Goal: Navigation & Orientation: Find specific page/section

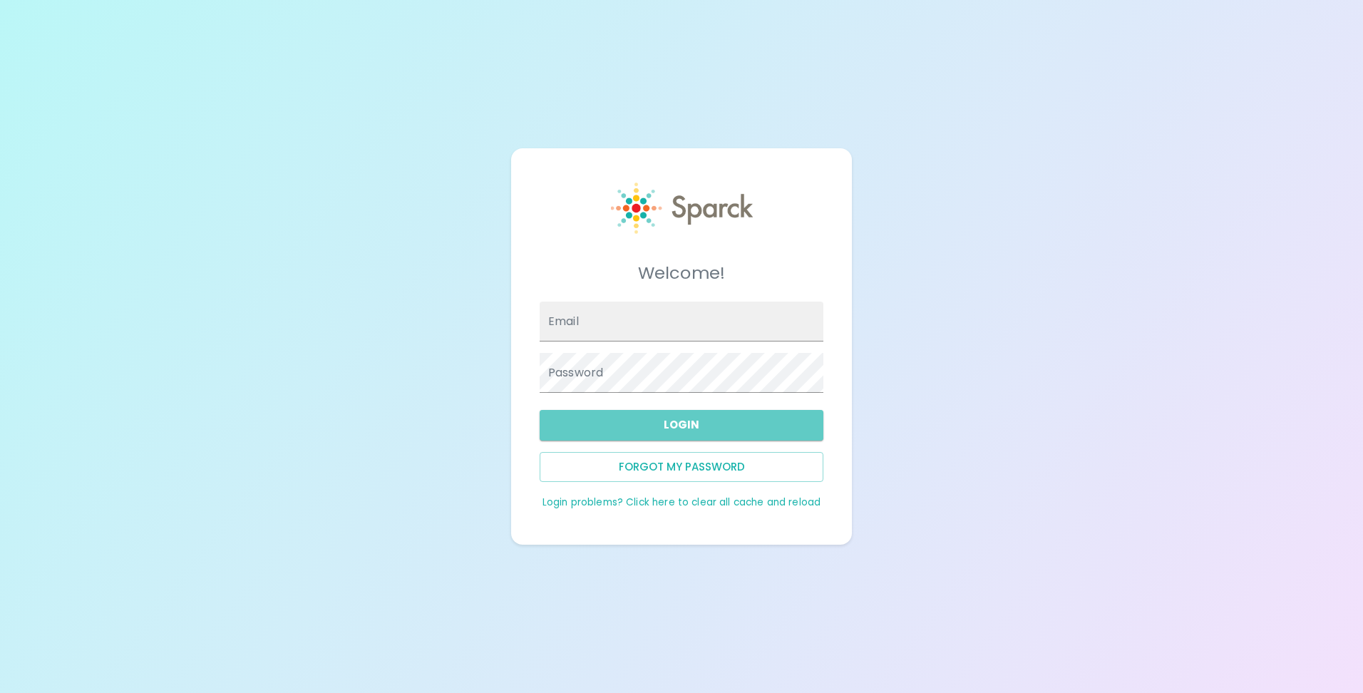
click at [637, 422] on button "Login" at bounding box center [682, 425] width 284 height 30
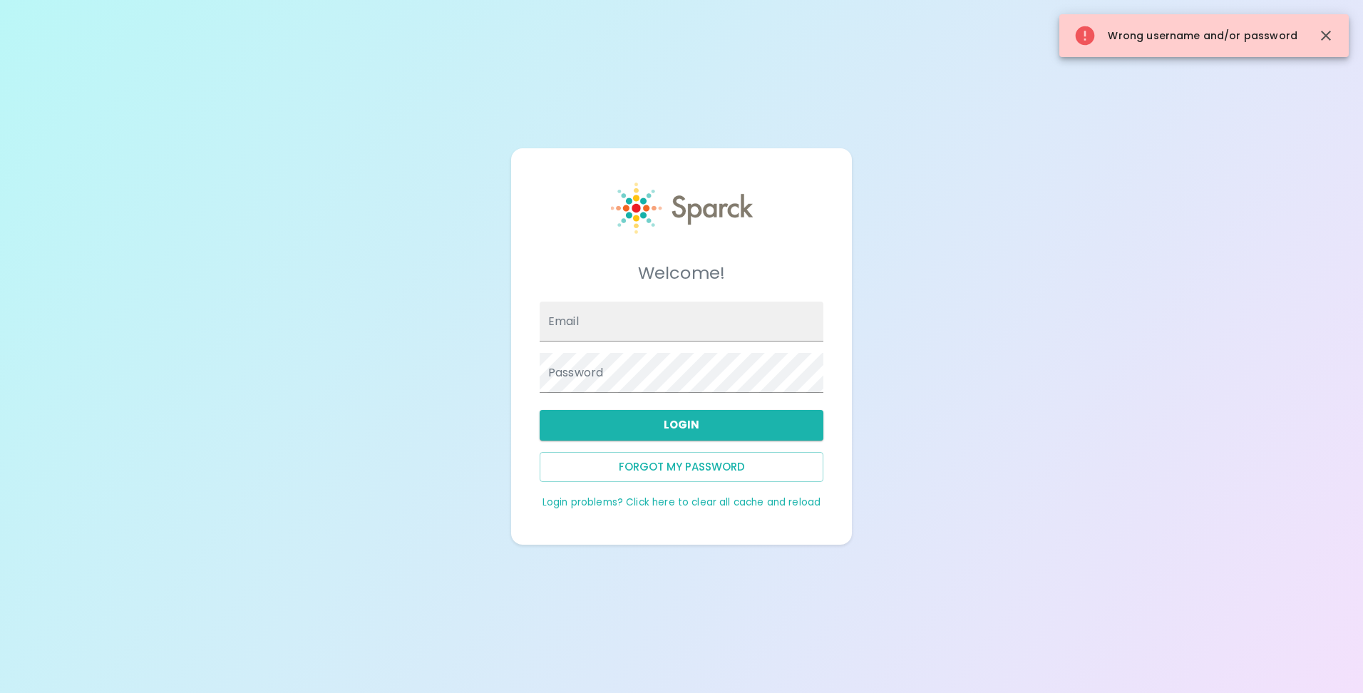
type input "[EMAIL_ADDRESS][DOMAIN_NAME]"
click at [648, 426] on button "Login" at bounding box center [682, 425] width 284 height 30
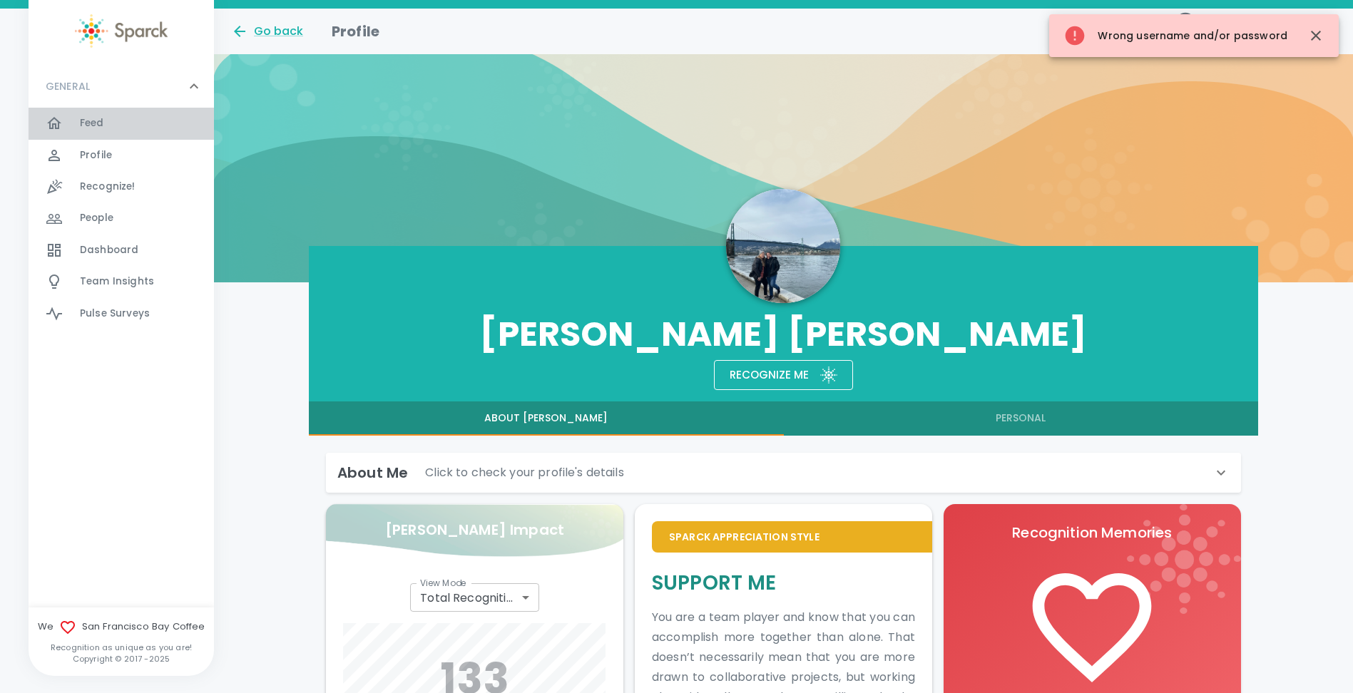
click at [101, 119] on span "Feed" at bounding box center [92, 123] width 24 height 14
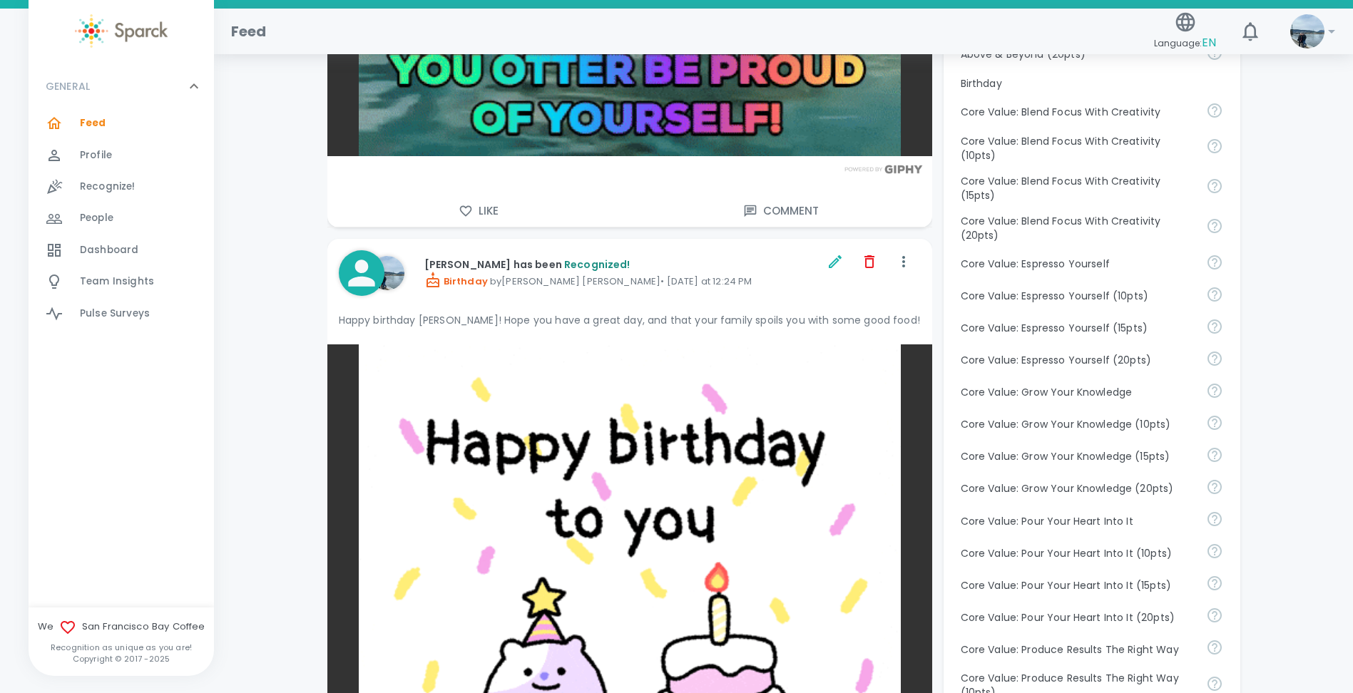
scroll to position [784, 0]
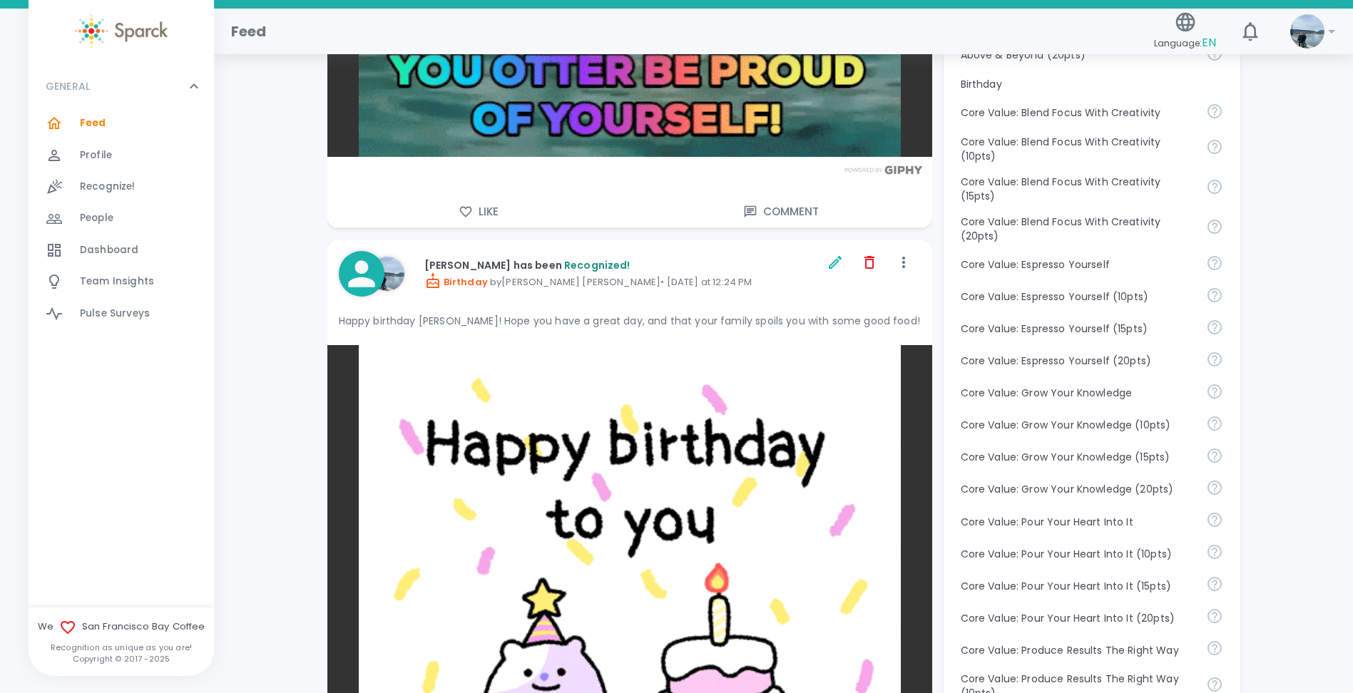
click at [120, 246] on span "Dashboard" at bounding box center [109, 250] width 58 height 14
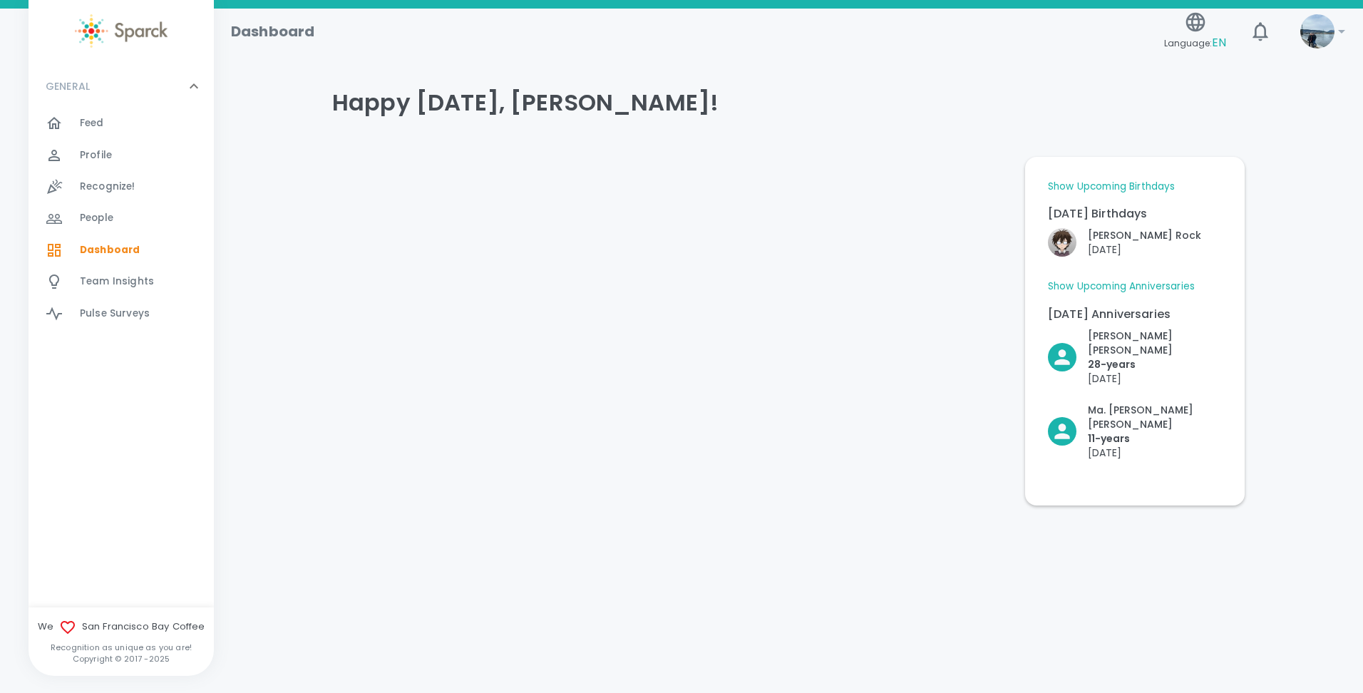
click at [79, 126] on div at bounding box center [63, 123] width 34 height 17
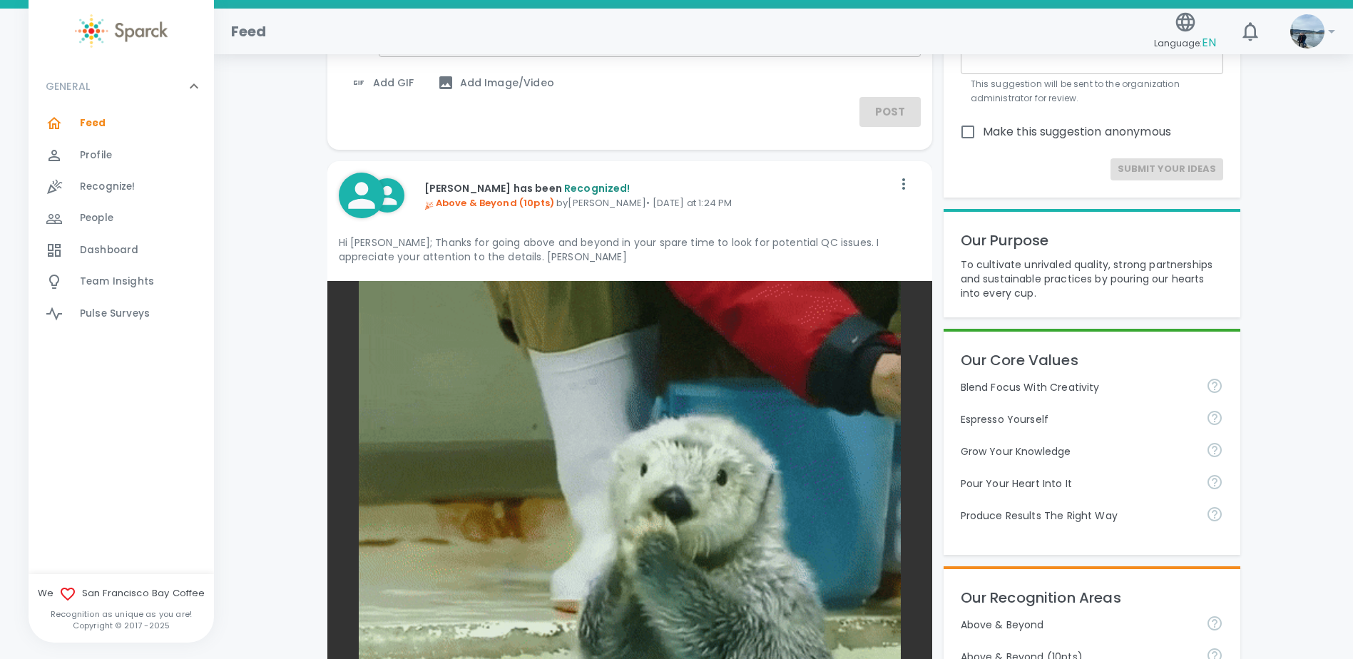
scroll to position [143, 0]
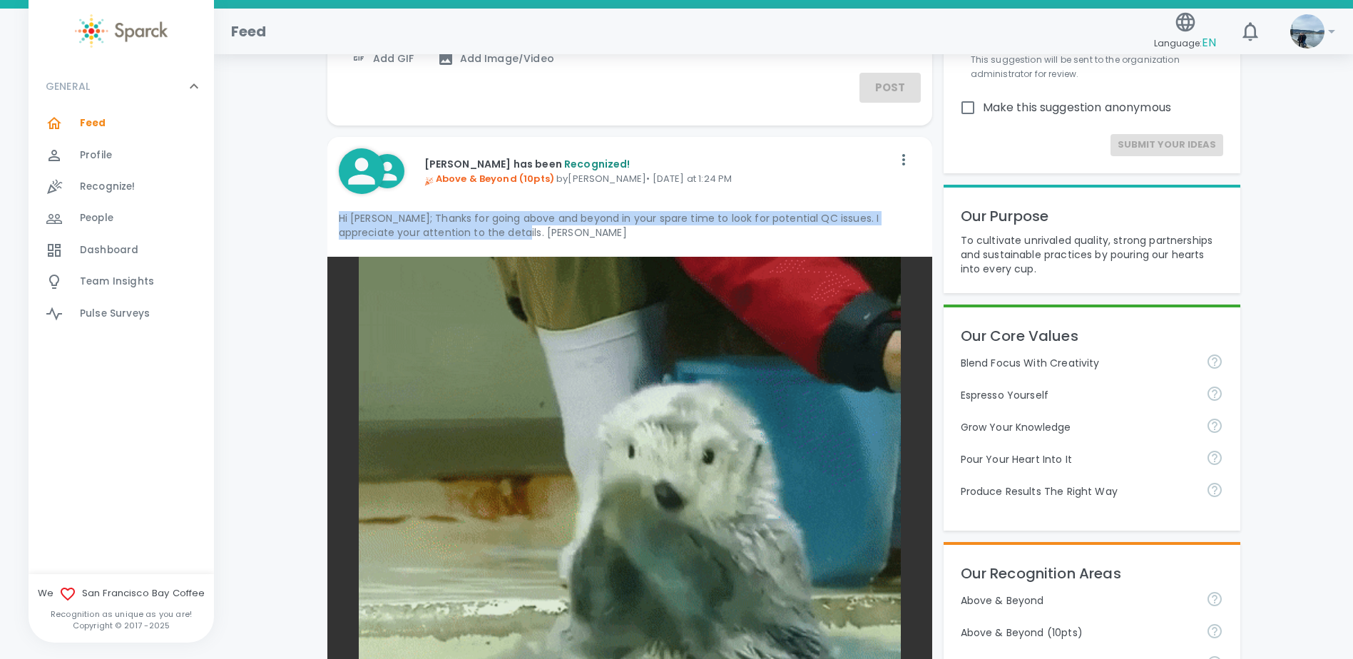
drag, startPoint x: 336, startPoint y: 221, endPoint x: 543, endPoint y: 231, distance: 207.0
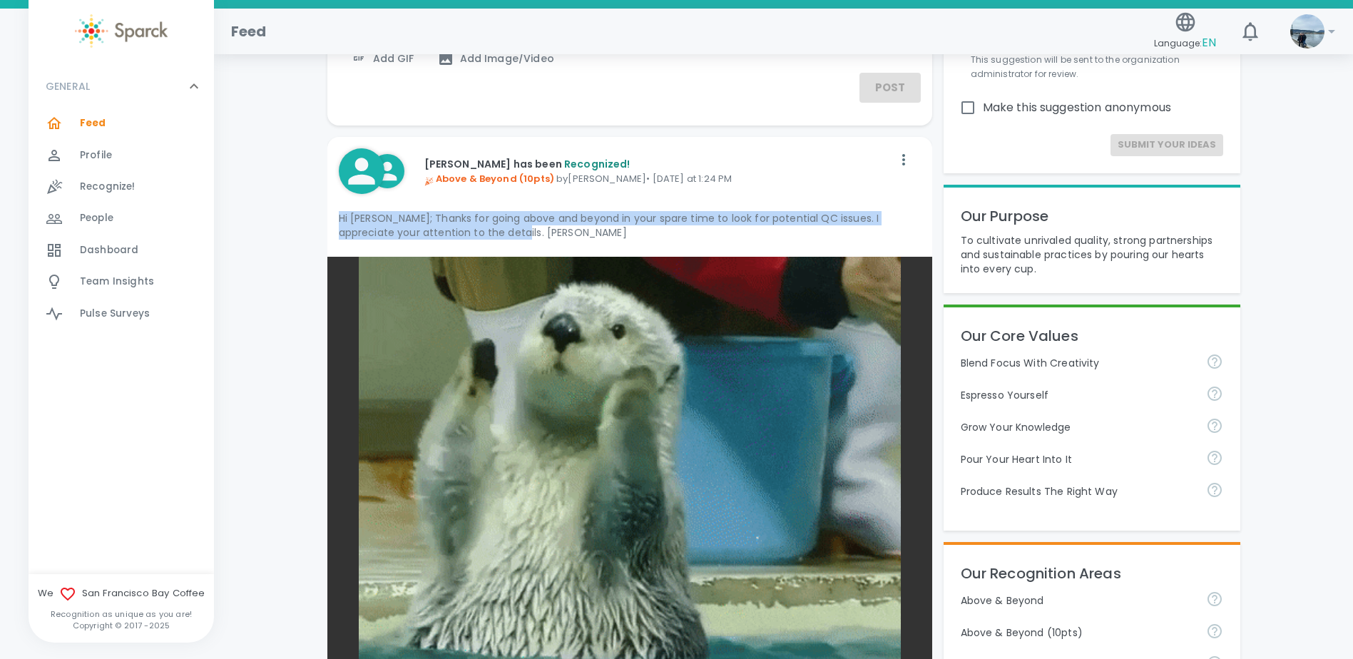
click at [543, 231] on div "[PERSON_NAME] has been Recognized! Above & Beyond (10pts) by [PERSON_NAME] • [D…" at bounding box center [629, 197] width 605 height 120
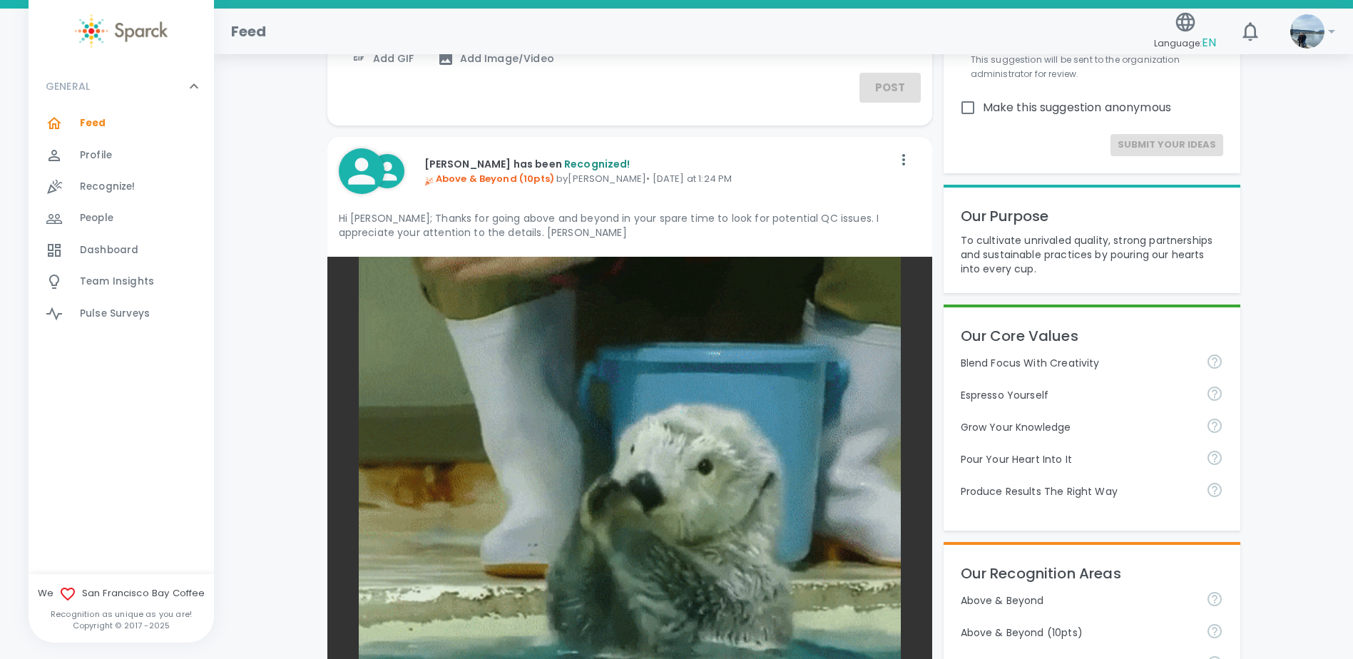
drag, startPoint x: 543, startPoint y: 231, endPoint x: 699, endPoint y: 165, distance: 169.4
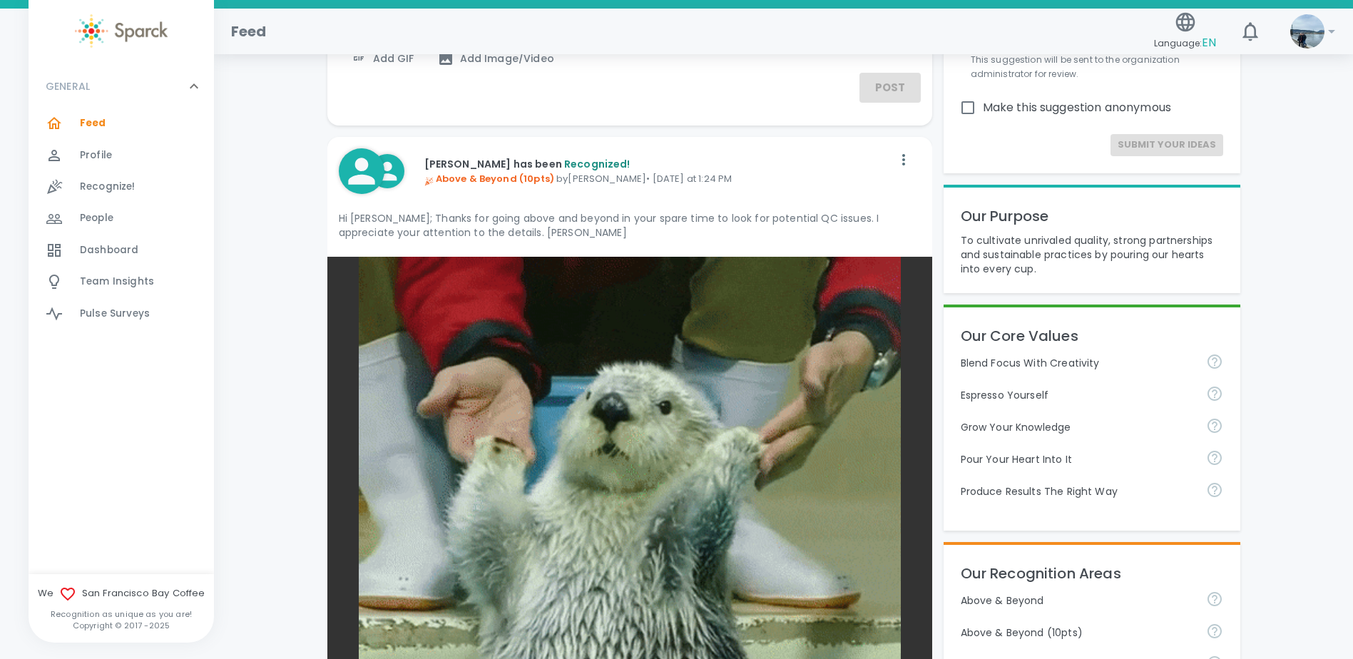
click at [699, 165] on p "[PERSON_NAME] has been Recognized!" at bounding box center [658, 164] width 468 height 14
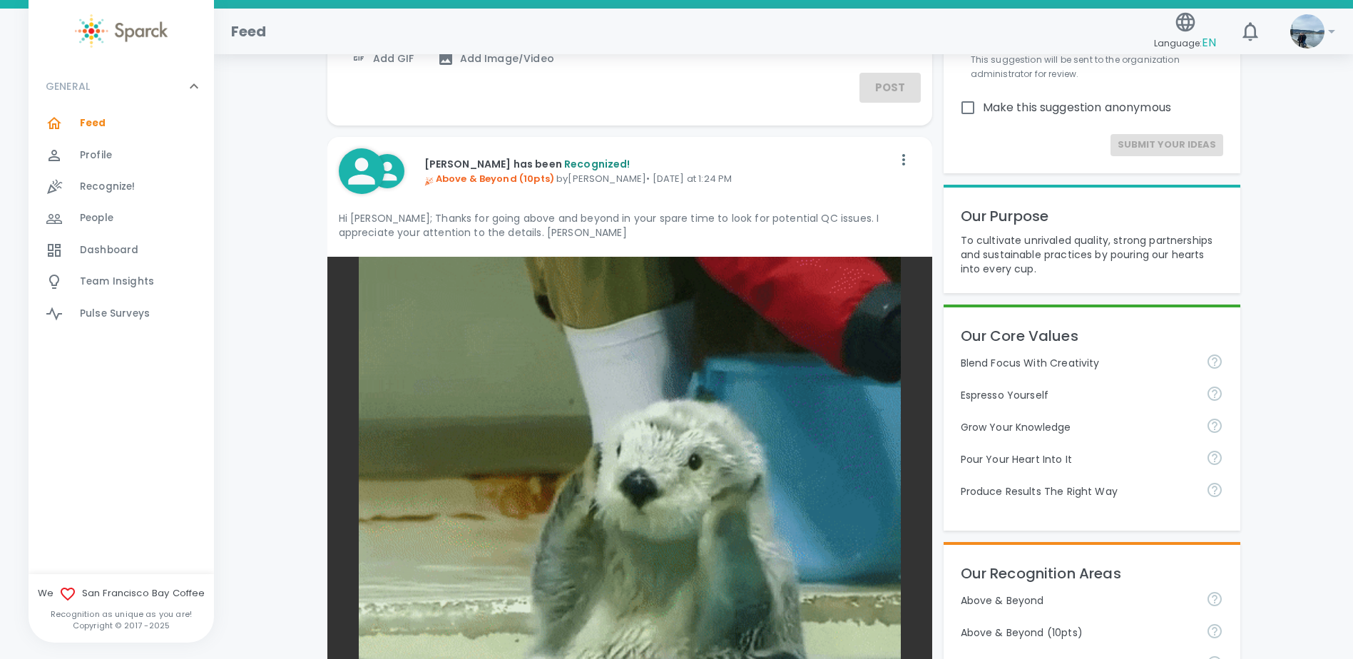
click at [784, 215] on p "Hi [PERSON_NAME]; Thanks for going above and beyond in your spare time to look …" at bounding box center [630, 225] width 582 height 29
